Goal: Task Accomplishment & Management: Use online tool/utility

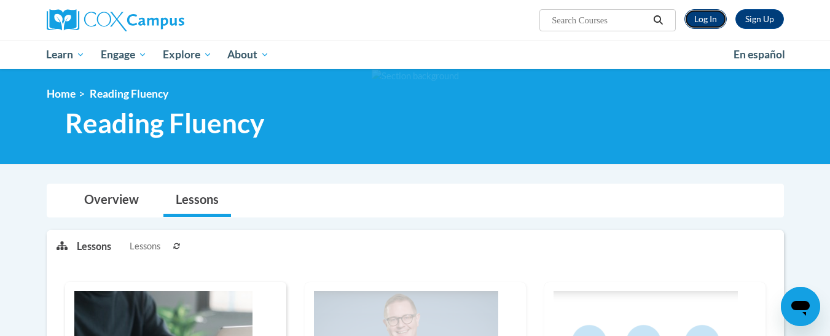
click at [704, 21] on link "Log In" at bounding box center [706, 19] width 42 height 20
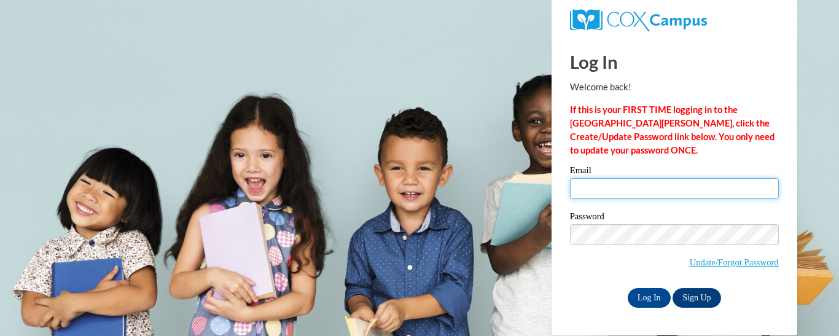
click at [599, 193] on input "Email" at bounding box center [674, 188] width 209 height 21
type input "tespinosa@kippmetroatlanta.org"
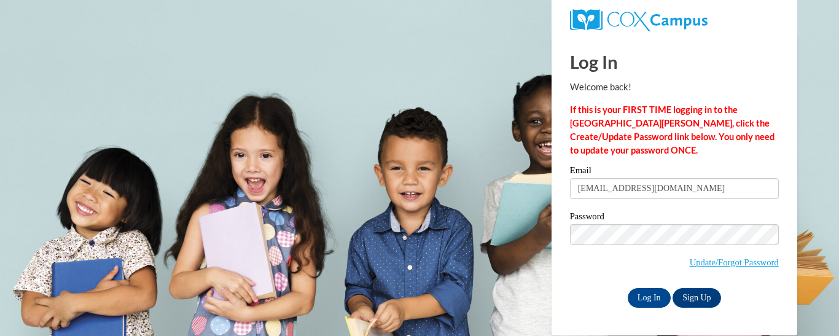
drag, startPoint x: 655, startPoint y: 259, endPoint x: 670, endPoint y: 222, distance: 40.3
click at [670, 222] on label "Password" at bounding box center [674, 218] width 209 height 12
click at [653, 296] on input "Log In" at bounding box center [649, 298] width 43 height 20
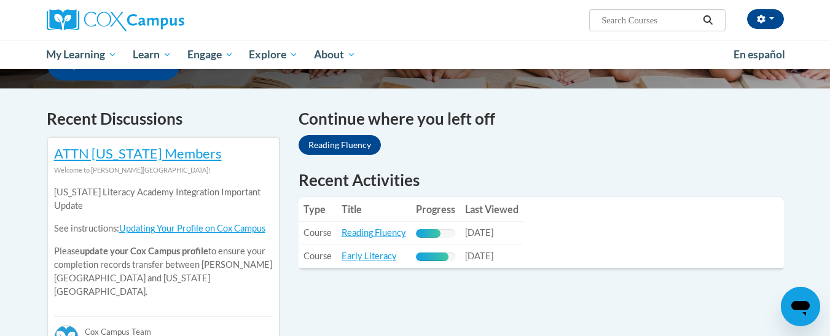
scroll to position [344, 0]
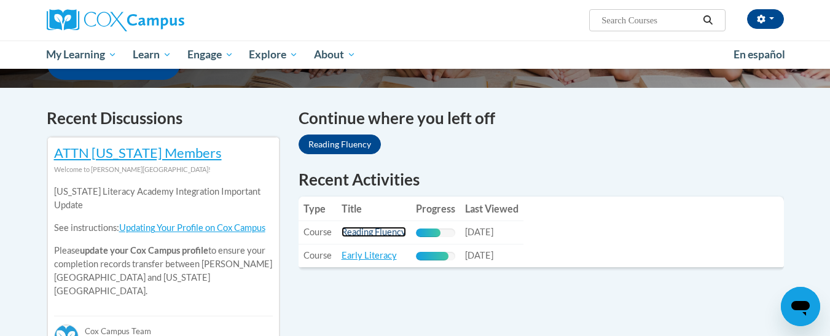
click at [375, 232] on link "Reading Fluency" at bounding box center [374, 232] width 65 height 10
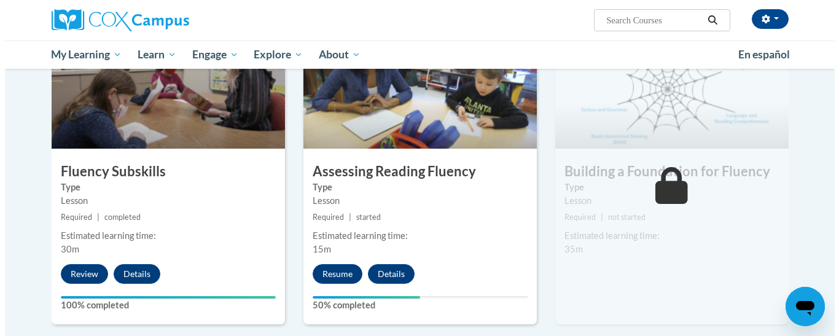
scroll to position [614, 0]
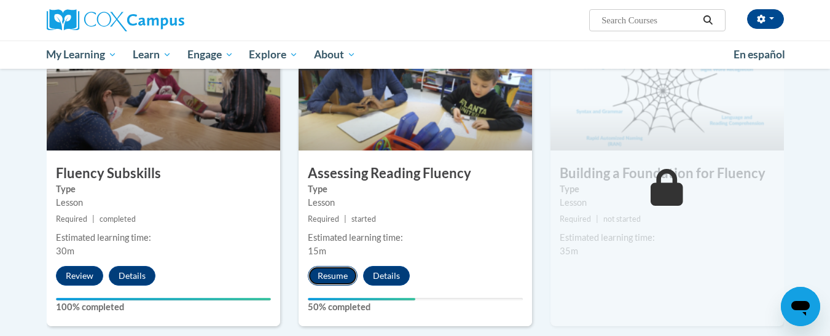
click at [336, 270] on button "Resume" at bounding box center [333, 276] width 50 height 20
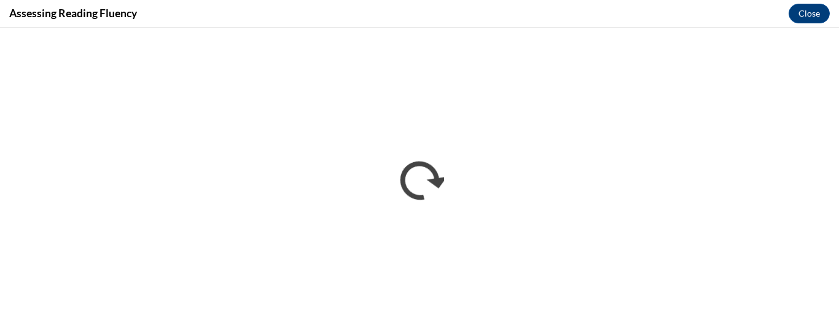
scroll to position [0, 0]
